Goal: Task Accomplishment & Management: Use online tool/utility

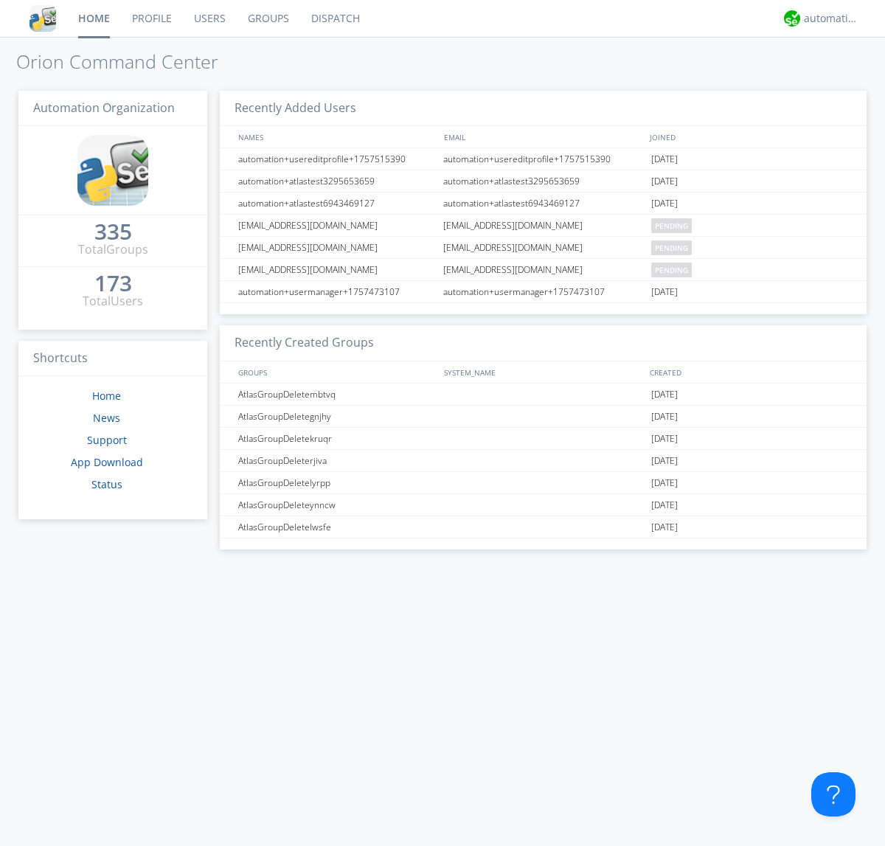
click at [334, 18] on link "Dispatch" at bounding box center [335, 18] width 71 height 37
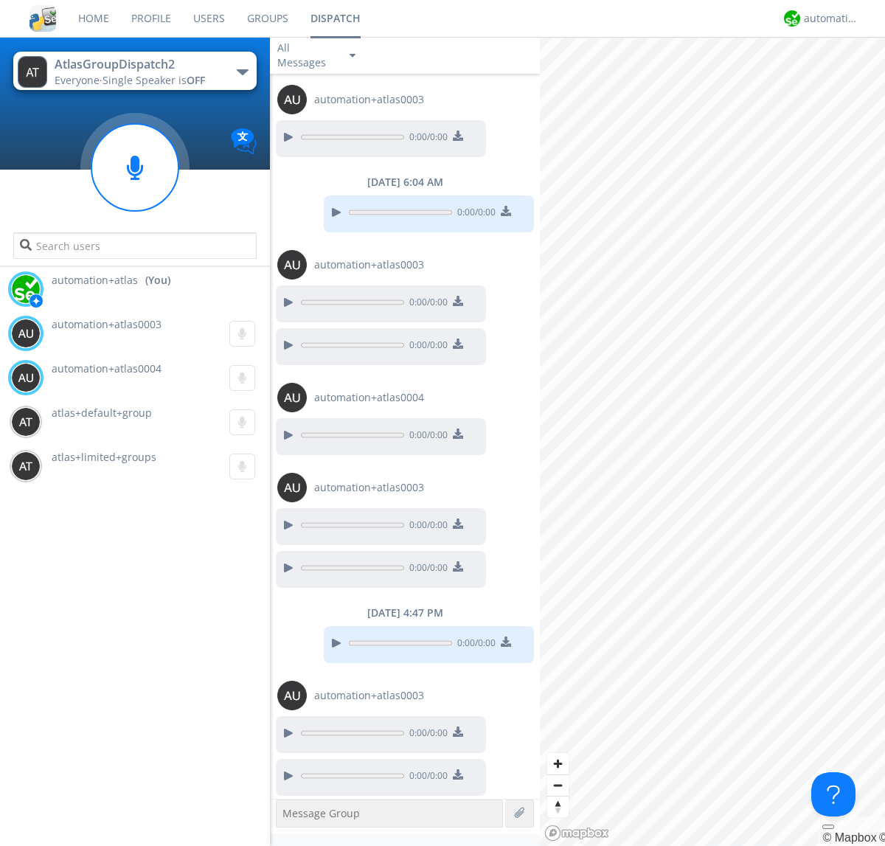
scroll to position [851, 0]
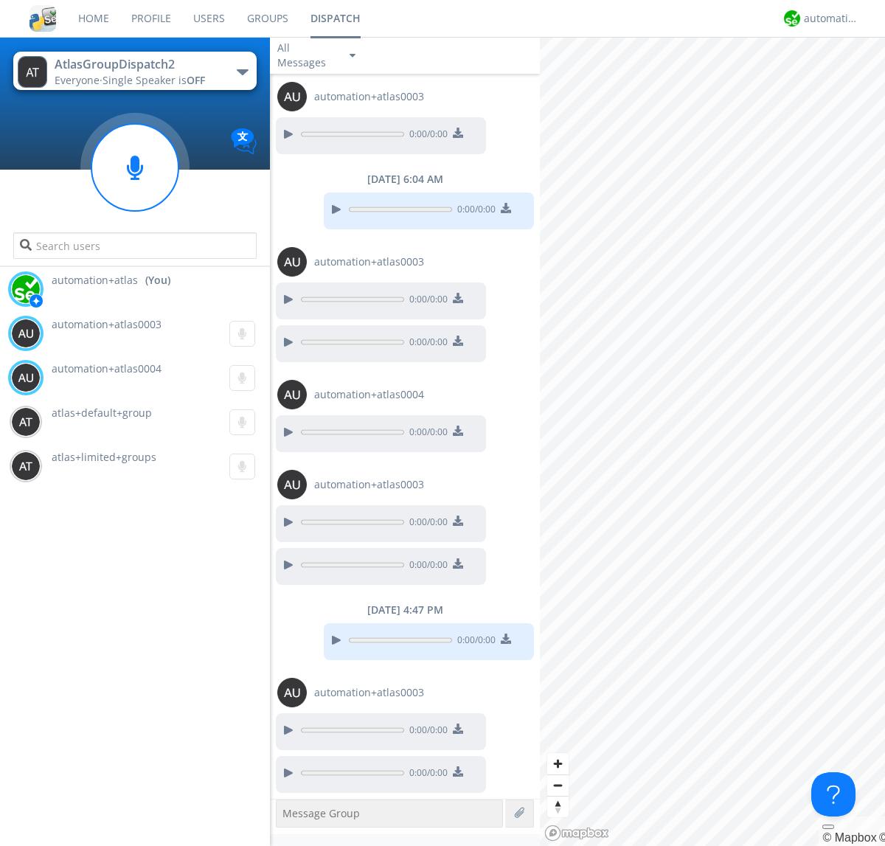
click at [242, 72] on div "button" at bounding box center [243, 72] width 12 height 6
click at [0, 0] on span "AtlasGroupDispatch" at bounding box center [0, 0] width 0 height 0
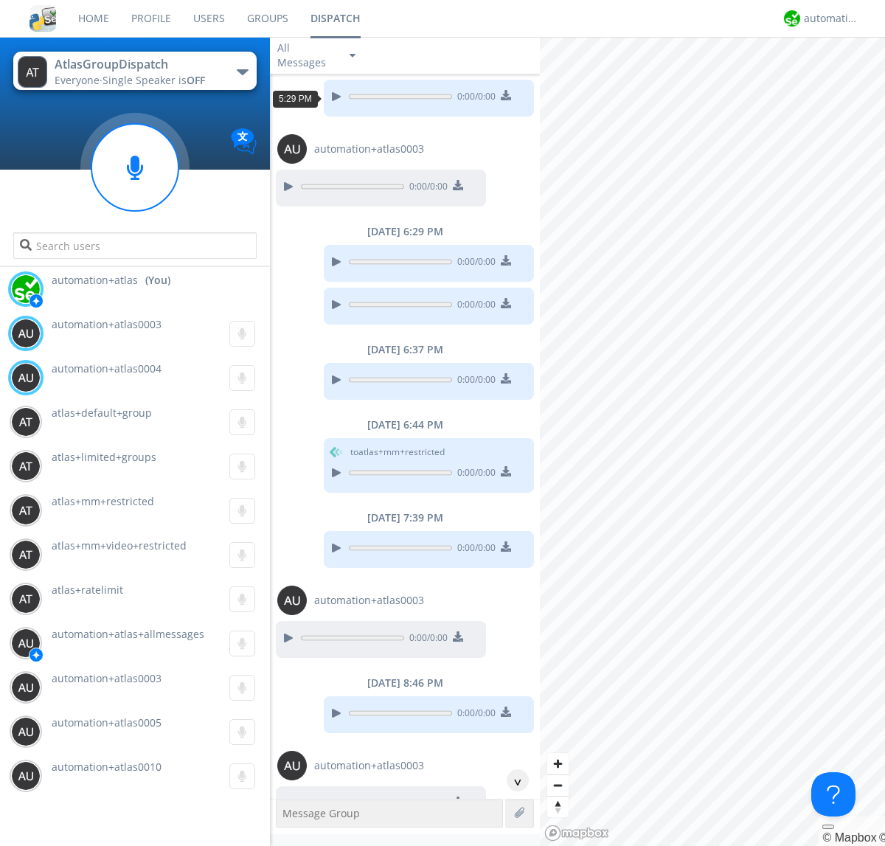
scroll to position [71, 0]
click at [512, 781] on div "^" at bounding box center [518, 781] width 22 height 22
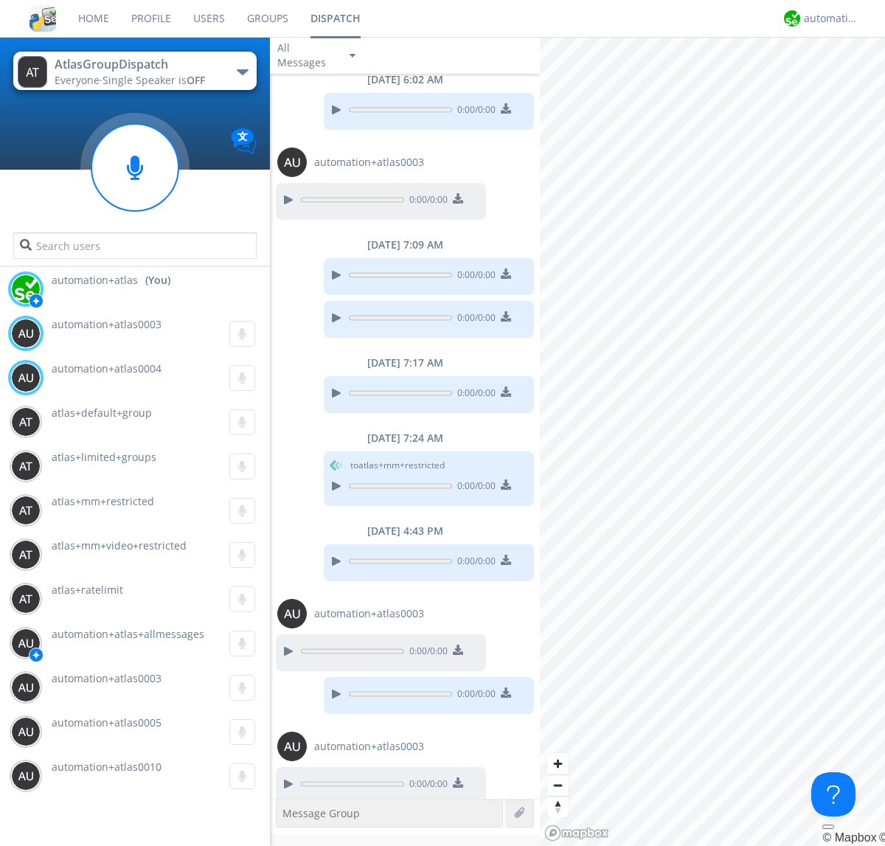
scroll to position [851, 0]
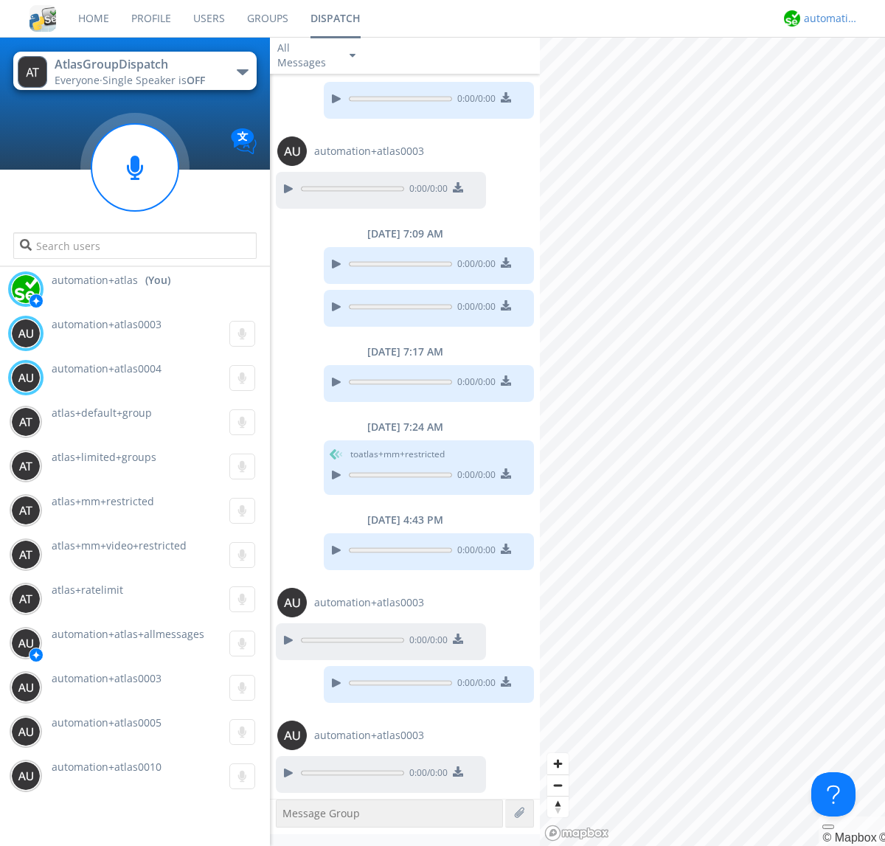
click at [828, 18] on div "automation+atlas" at bounding box center [831, 18] width 55 height 15
click at [839, 77] on div "Log Out" at bounding box center [839, 78] width 76 height 27
